Goal: Transaction & Acquisition: Purchase product/service

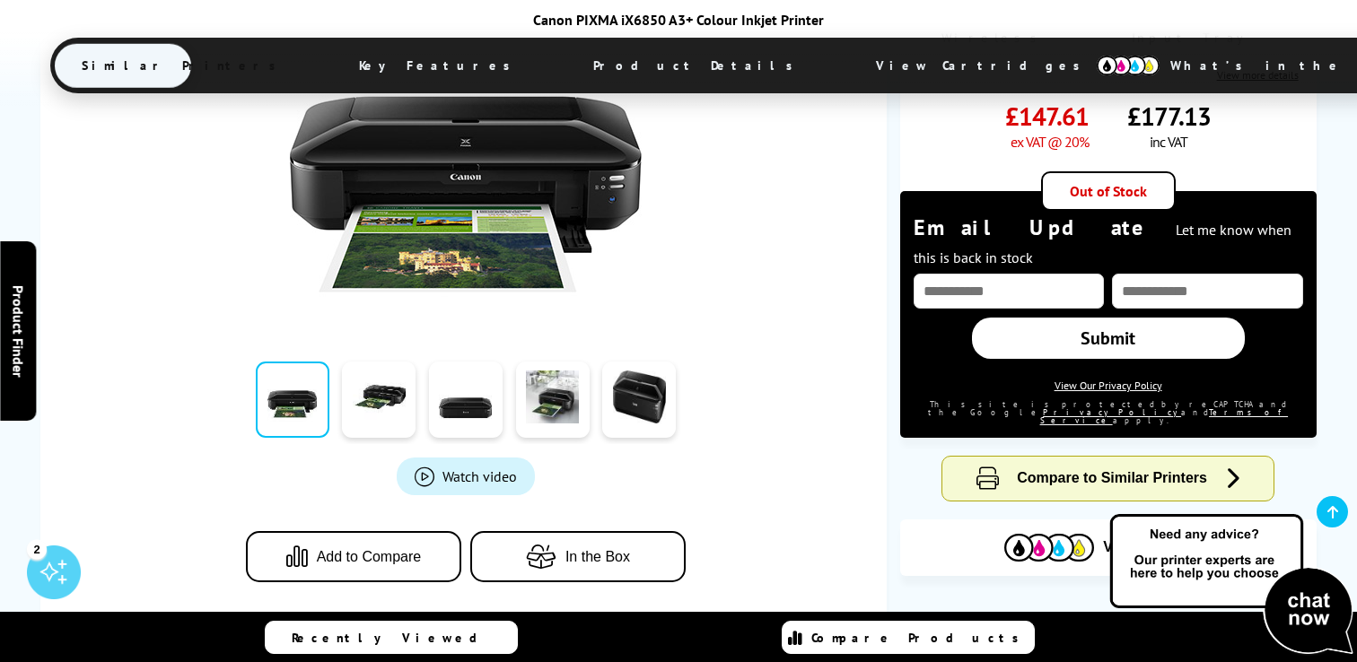
scroll to position [467, 0]
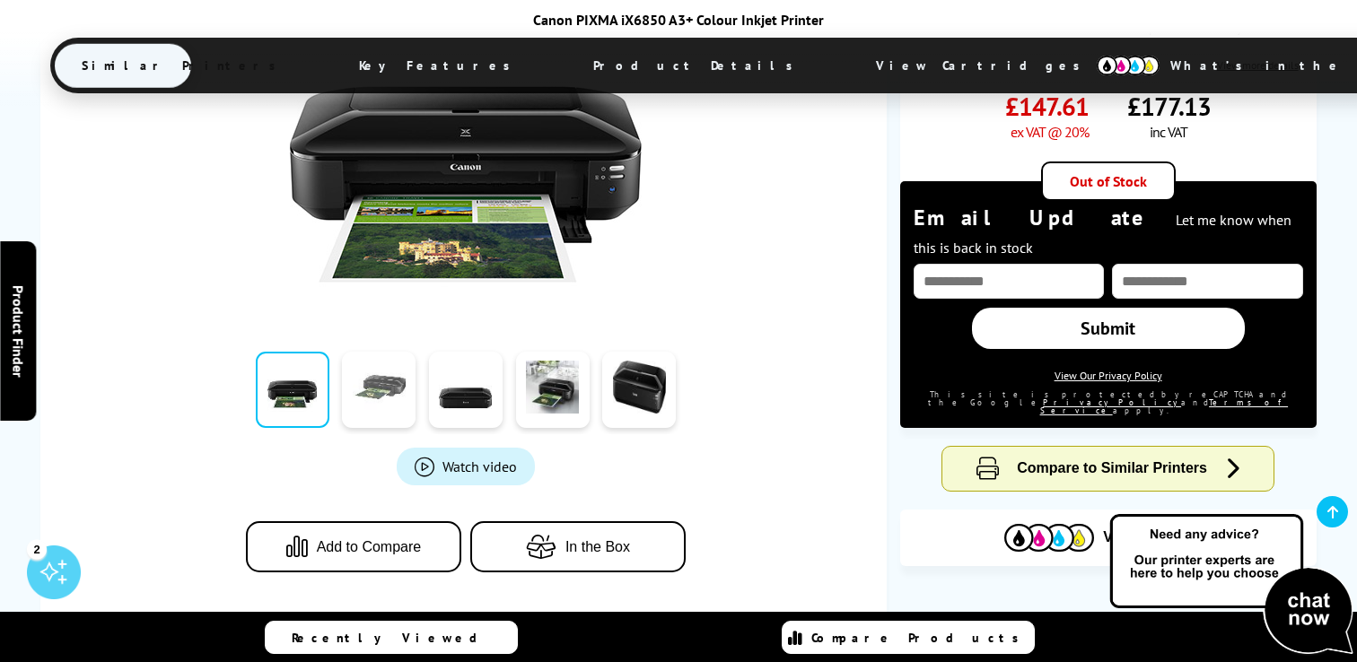
click at [365, 388] on link at bounding box center [379, 390] width 74 height 76
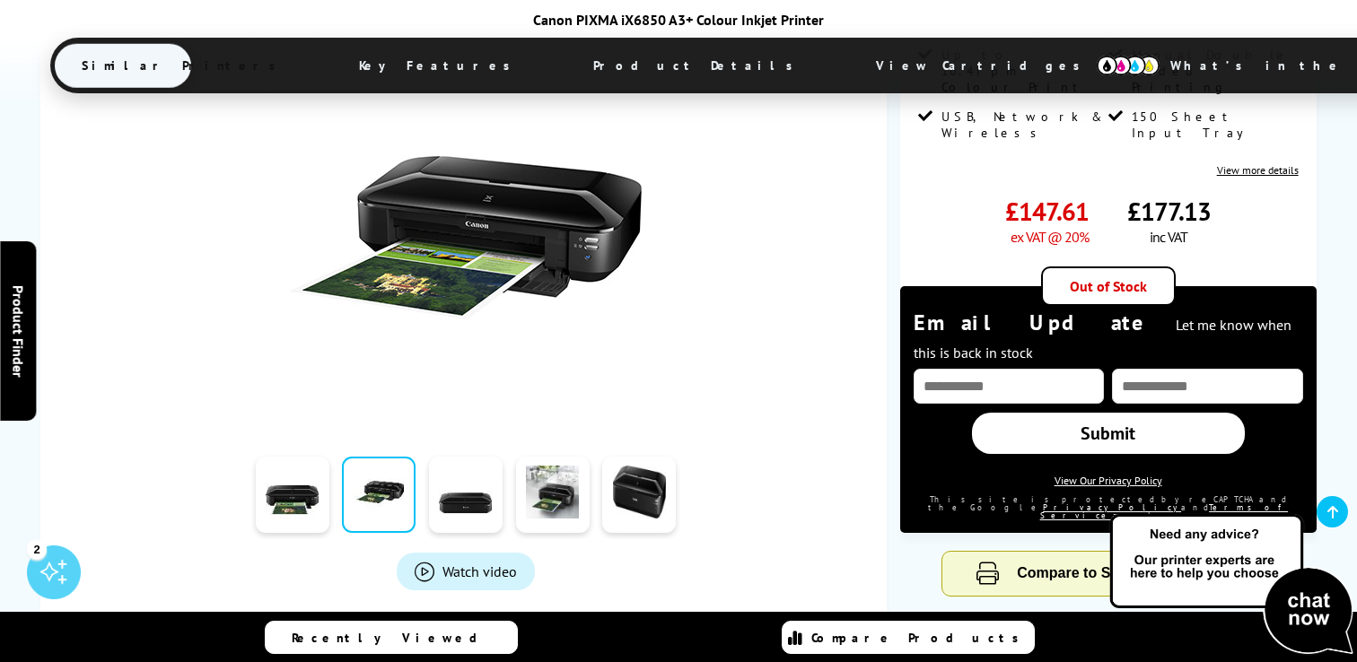
scroll to position [314, 0]
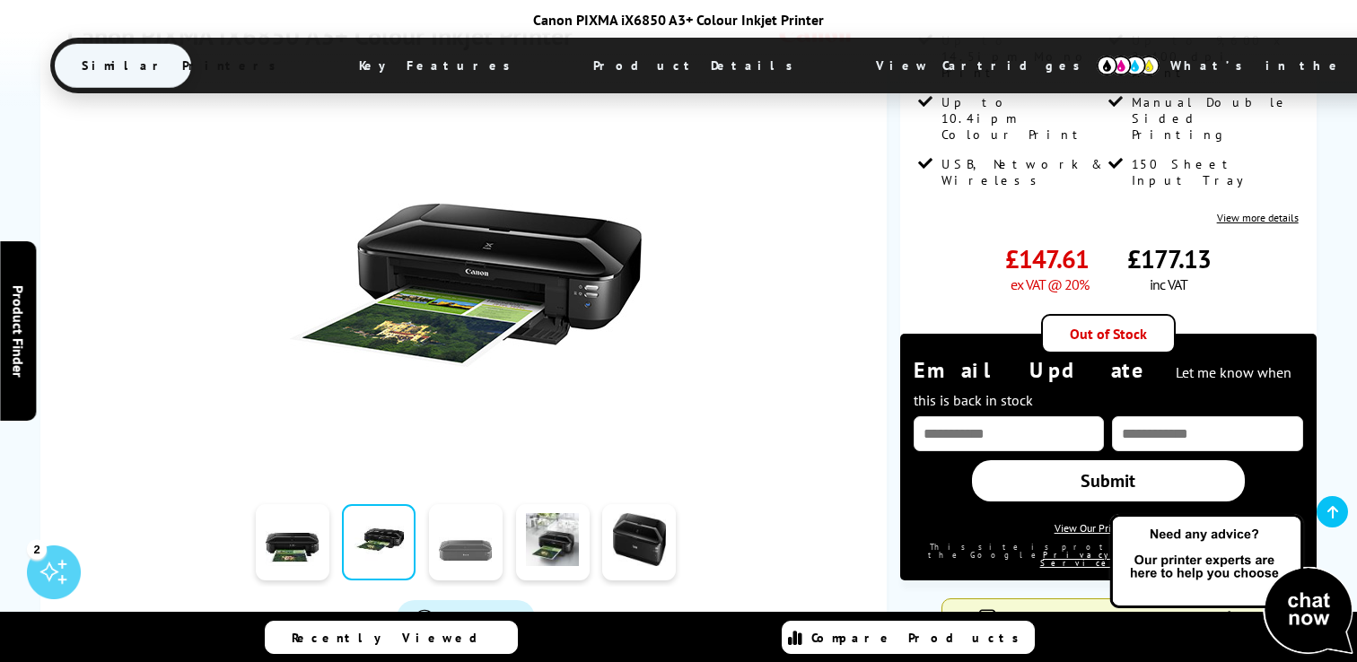
click at [462, 548] on link at bounding box center [466, 542] width 74 height 76
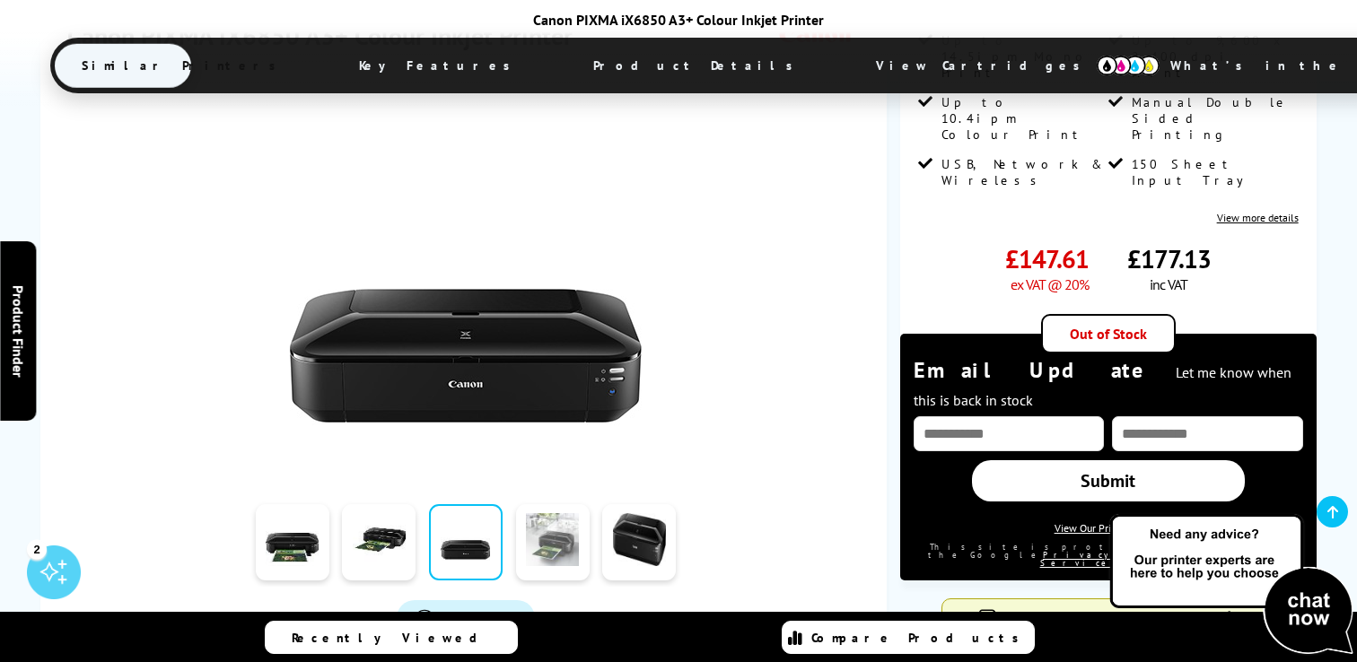
click at [536, 563] on link at bounding box center [553, 542] width 74 height 76
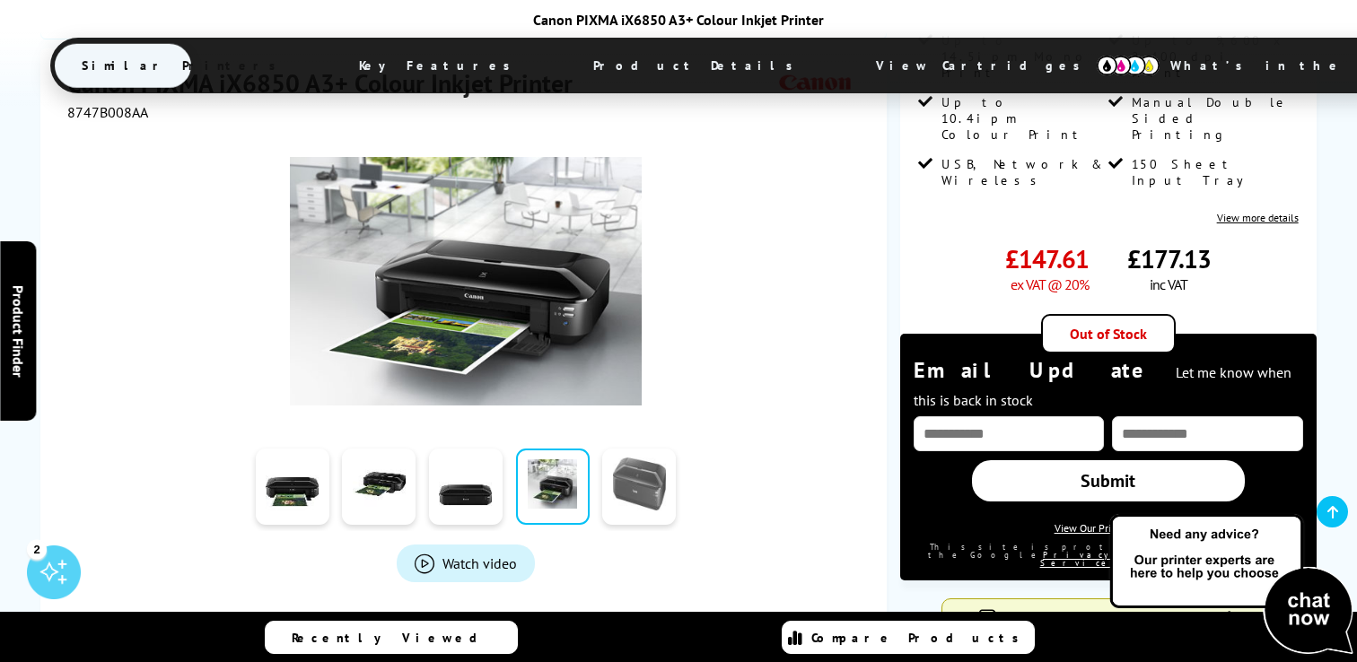
click at [619, 469] on link at bounding box center [639, 487] width 74 height 76
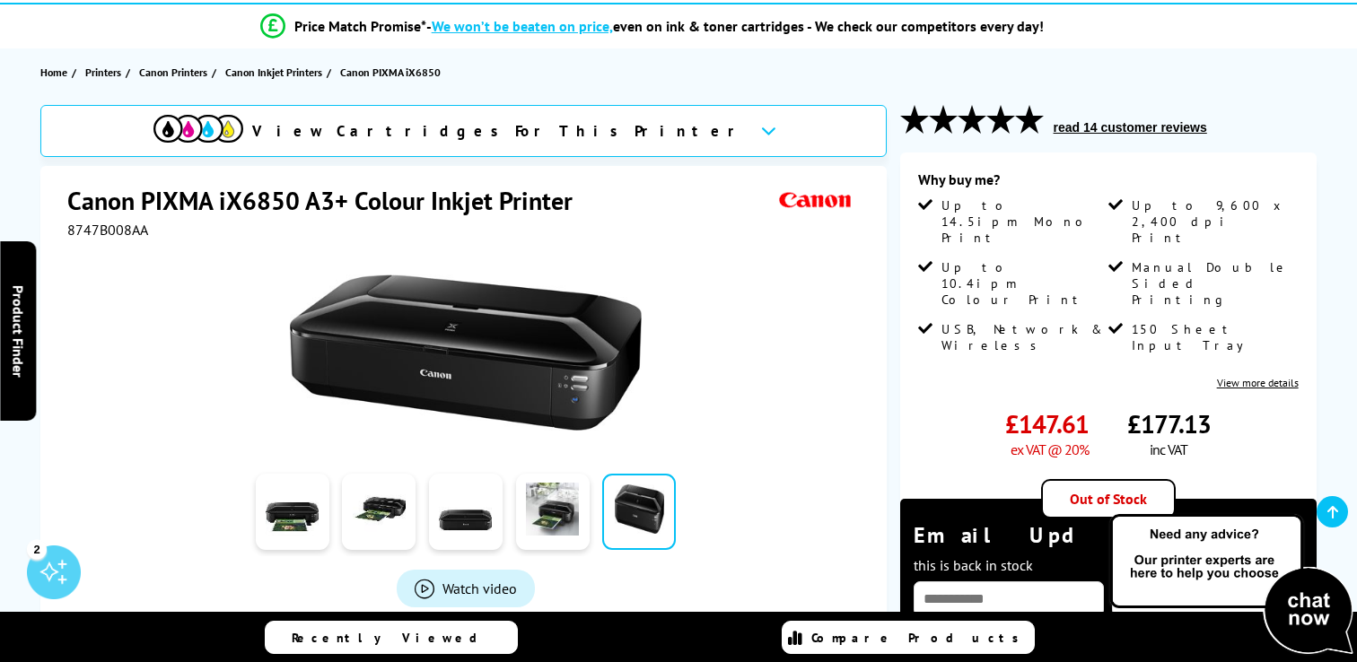
scroll to position [140, 0]
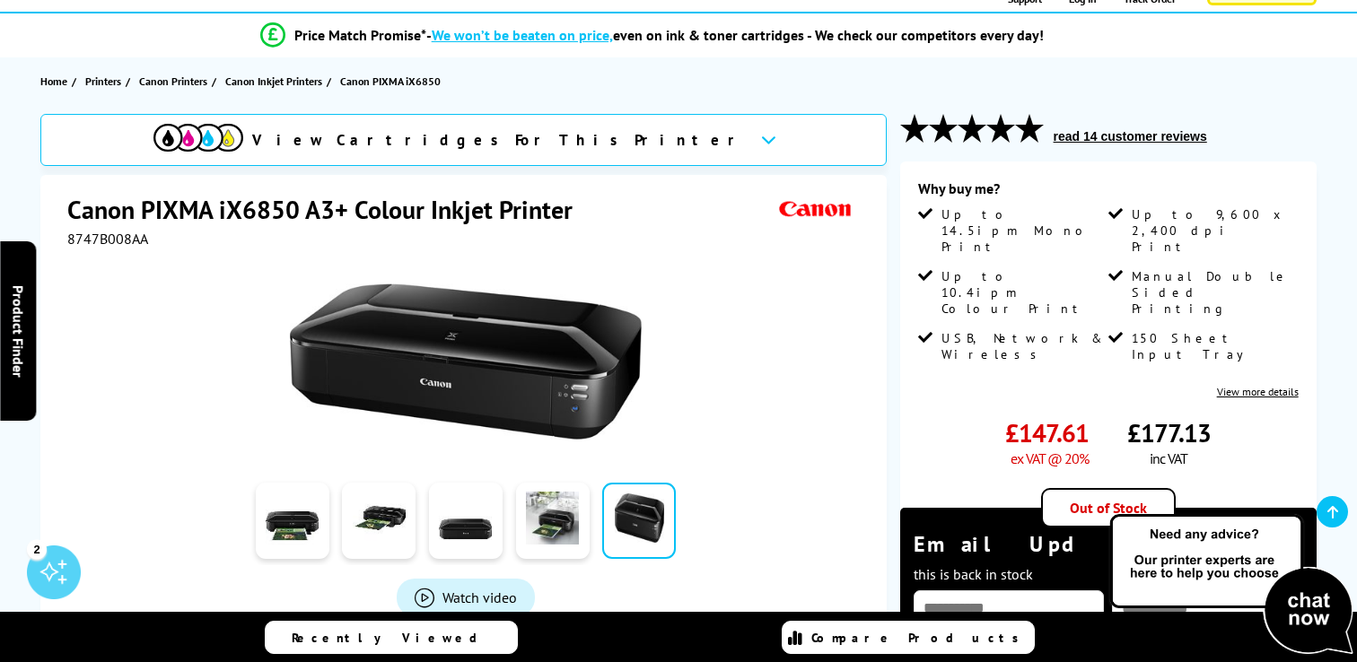
click at [1142, 180] on div "Why buy me?" at bounding box center [1108, 193] width 381 height 27
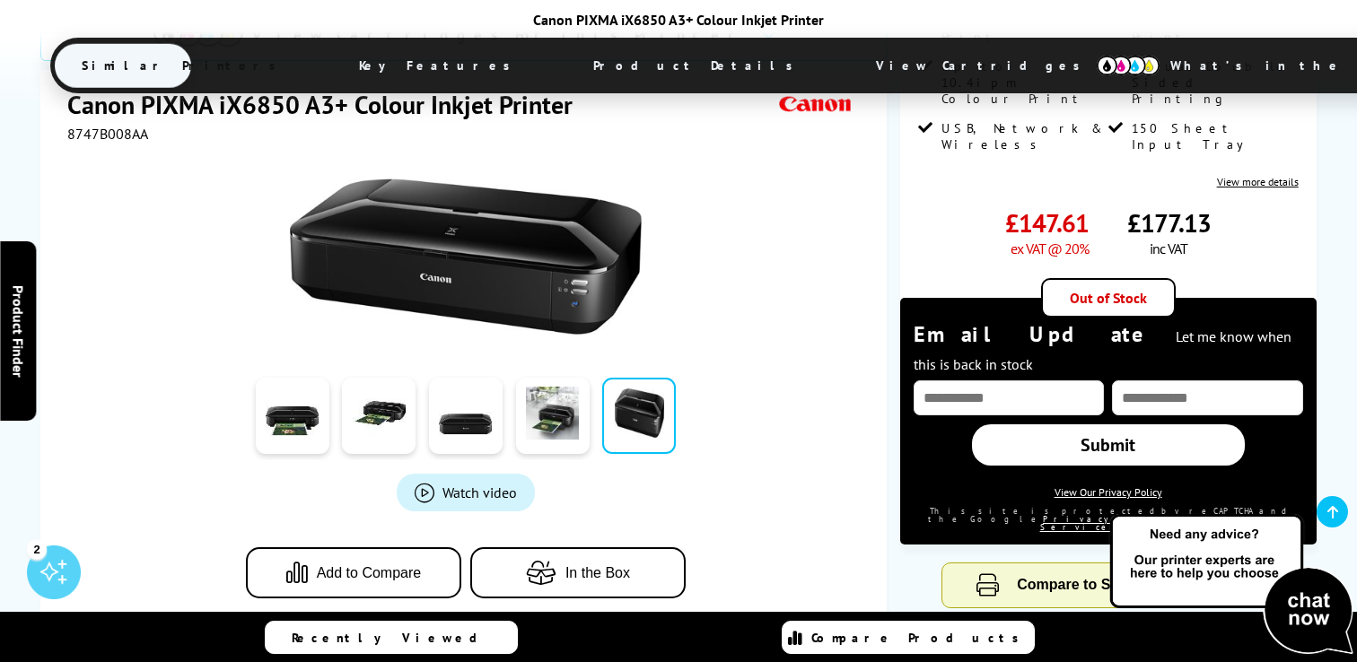
scroll to position [368, 0]
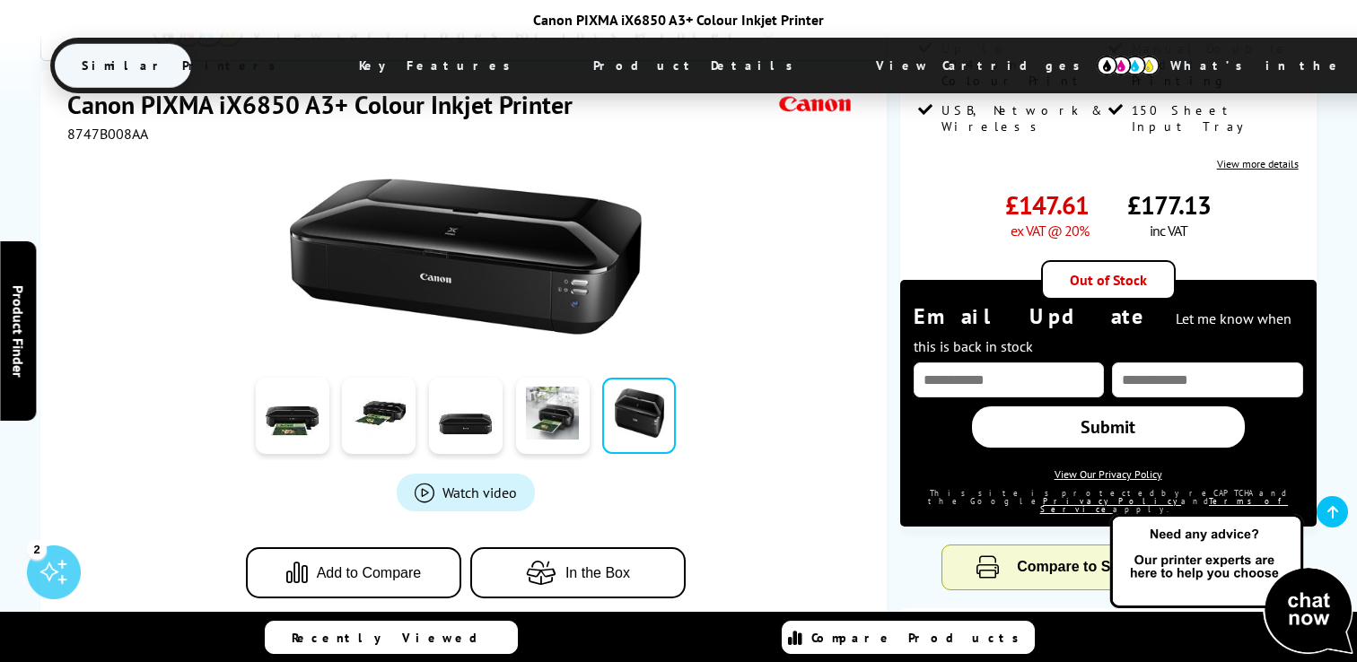
click at [1119, 260] on div "Out of Stock" at bounding box center [1108, 279] width 135 height 39
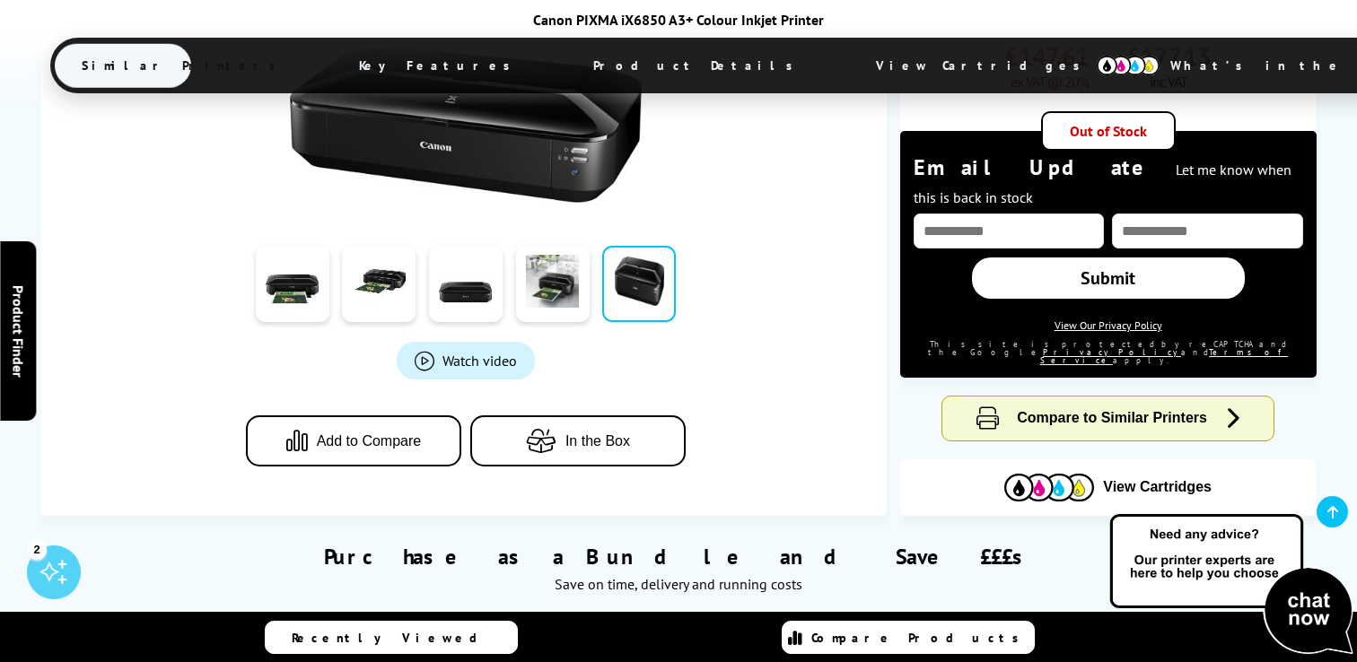
scroll to position [534, 0]
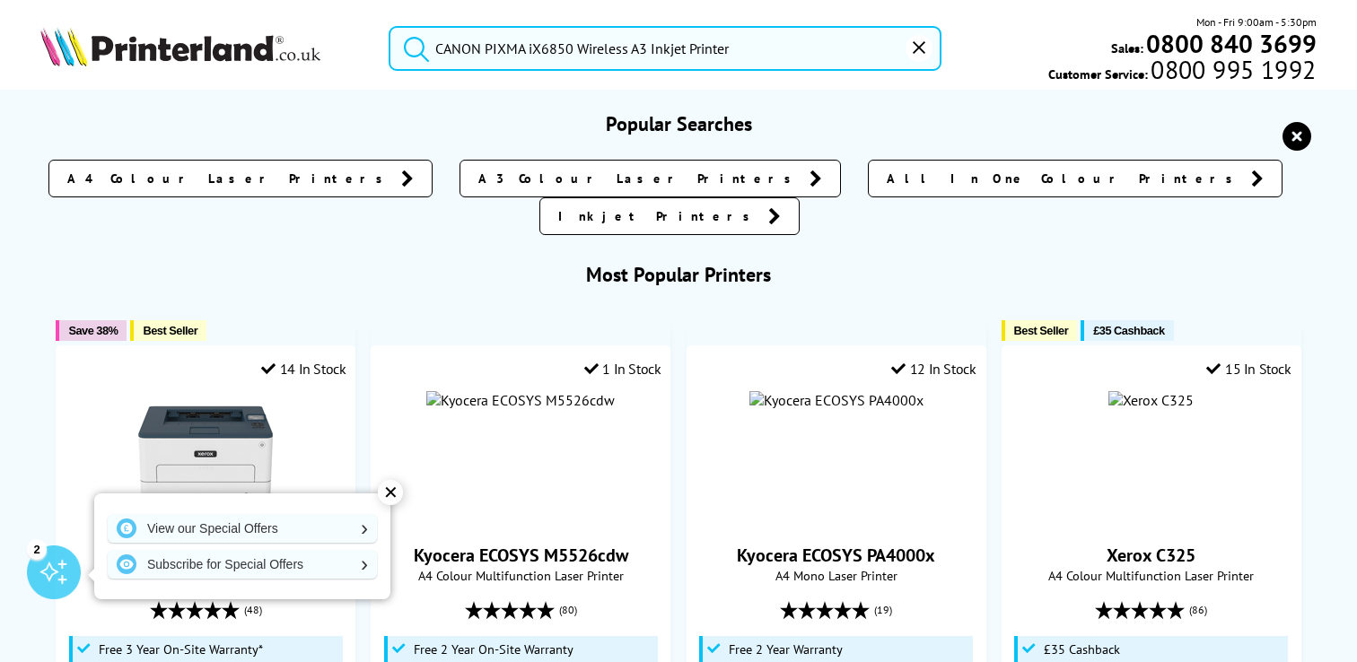
click at [767, 42] on input "CANON PIXMA iX6850 Wireless A3 Inkjet Printer" at bounding box center [665, 48] width 553 height 45
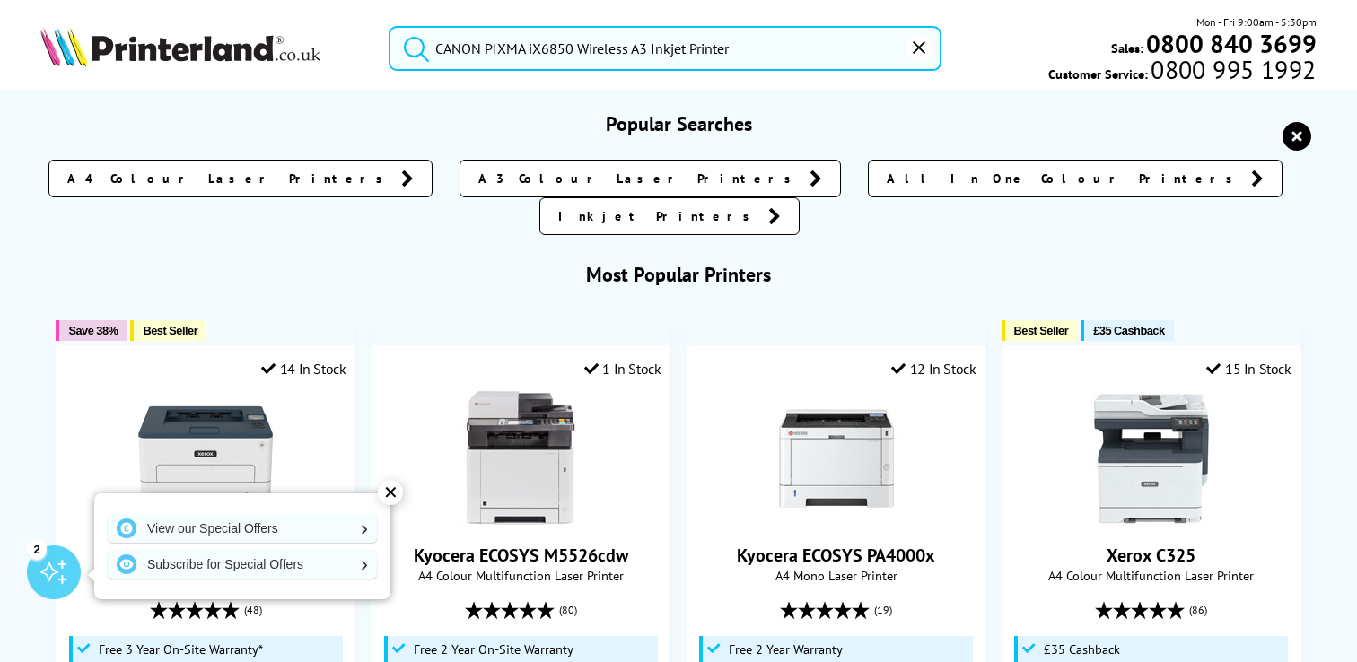
click at [390, 26] on button "submit" at bounding box center [412, 45] width 45 height 39
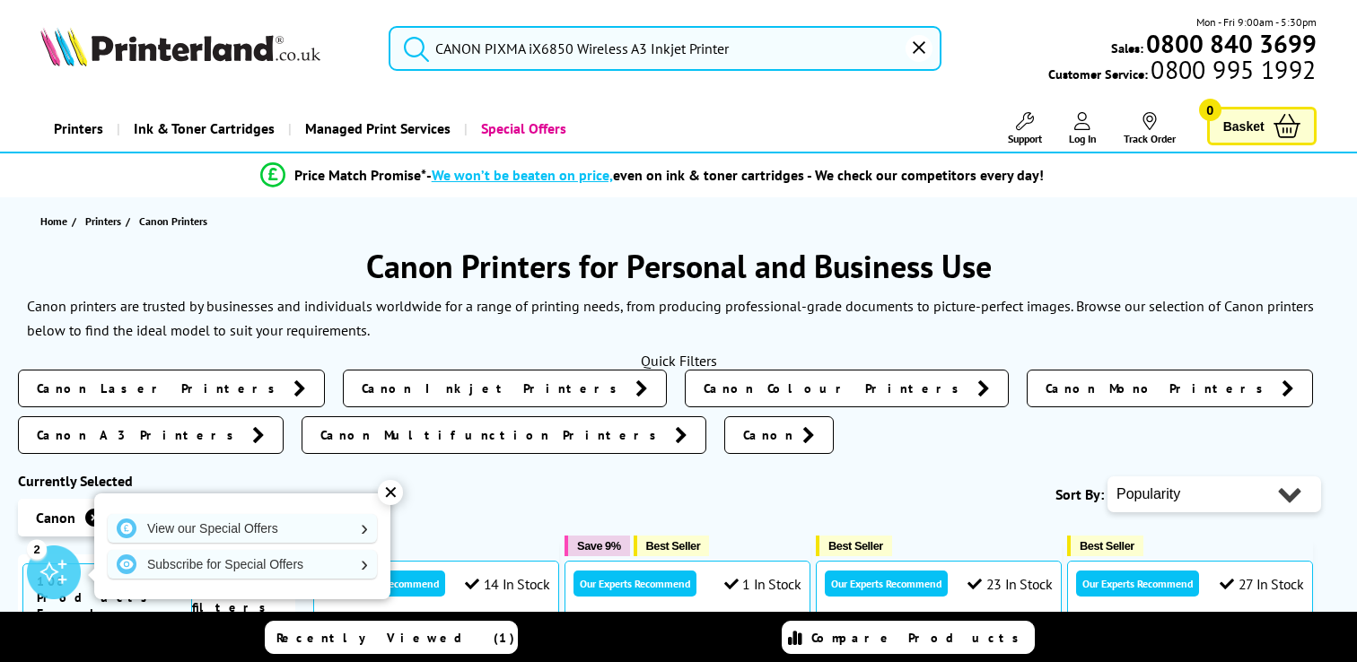
click at [820, 41] on input "CANON PIXMA iX6850 Wireless A3 Inkjet Printer" at bounding box center [665, 48] width 553 height 45
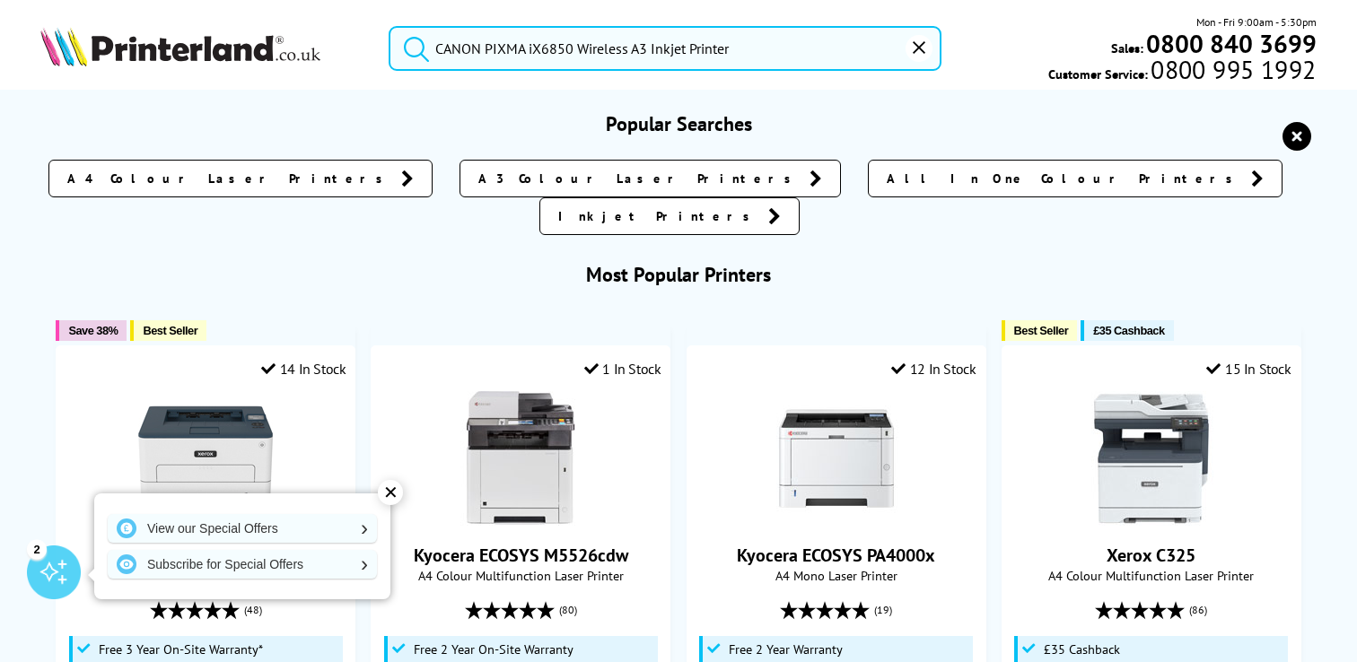
click at [820, 41] on input "CANON PIXMA iX6850 Wireless A3 Inkjet Printer" at bounding box center [665, 48] width 553 height 45
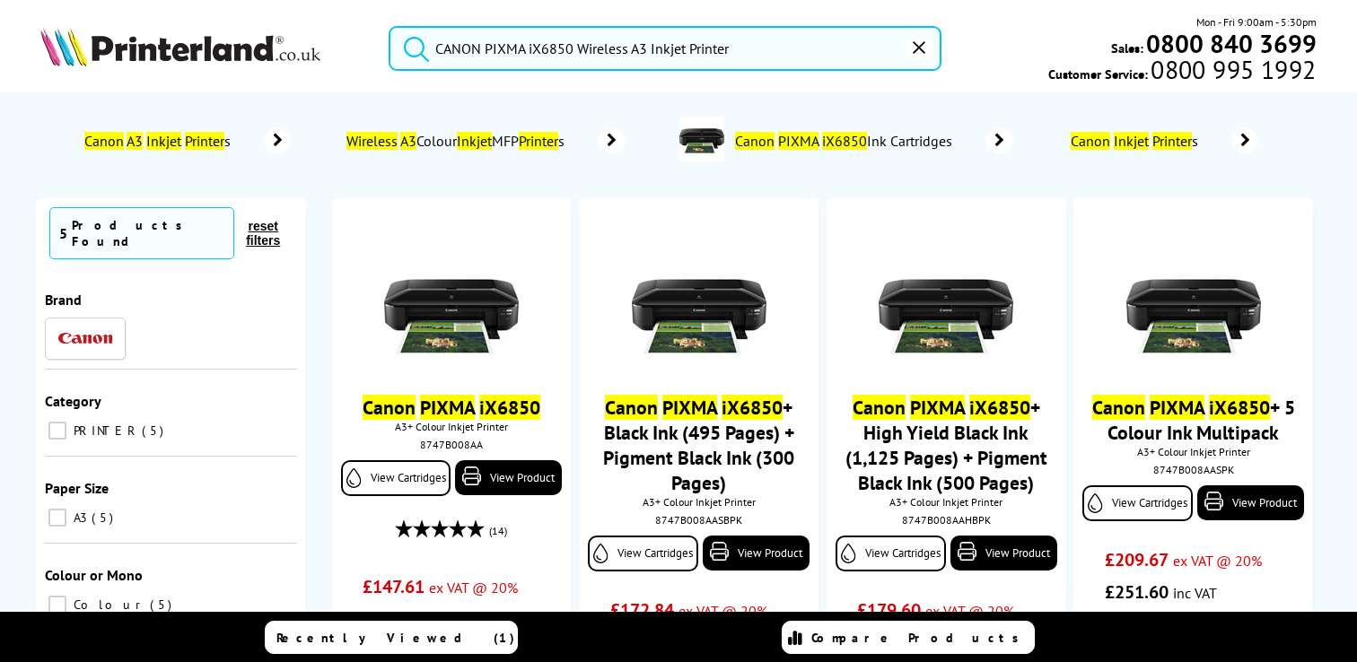
click at [390, 26] on button "submit" at bounding box center [412, 45] width 45 height 39
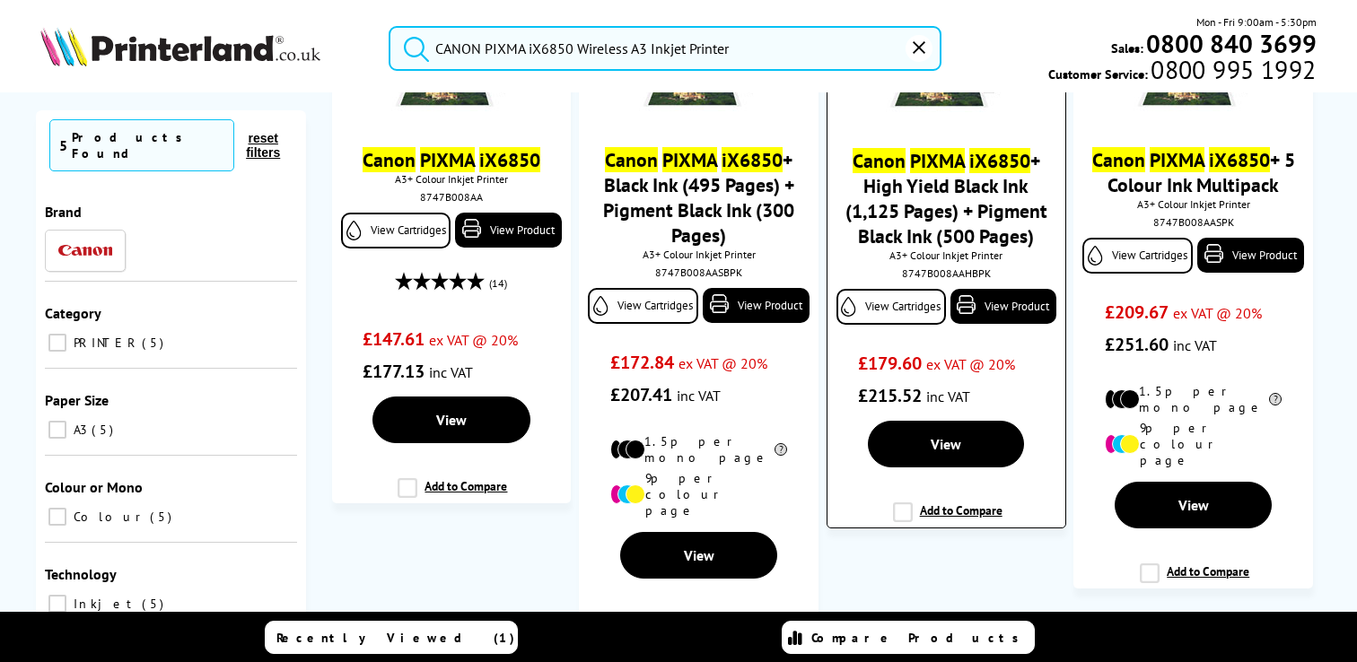
scroll to position [258, 0]
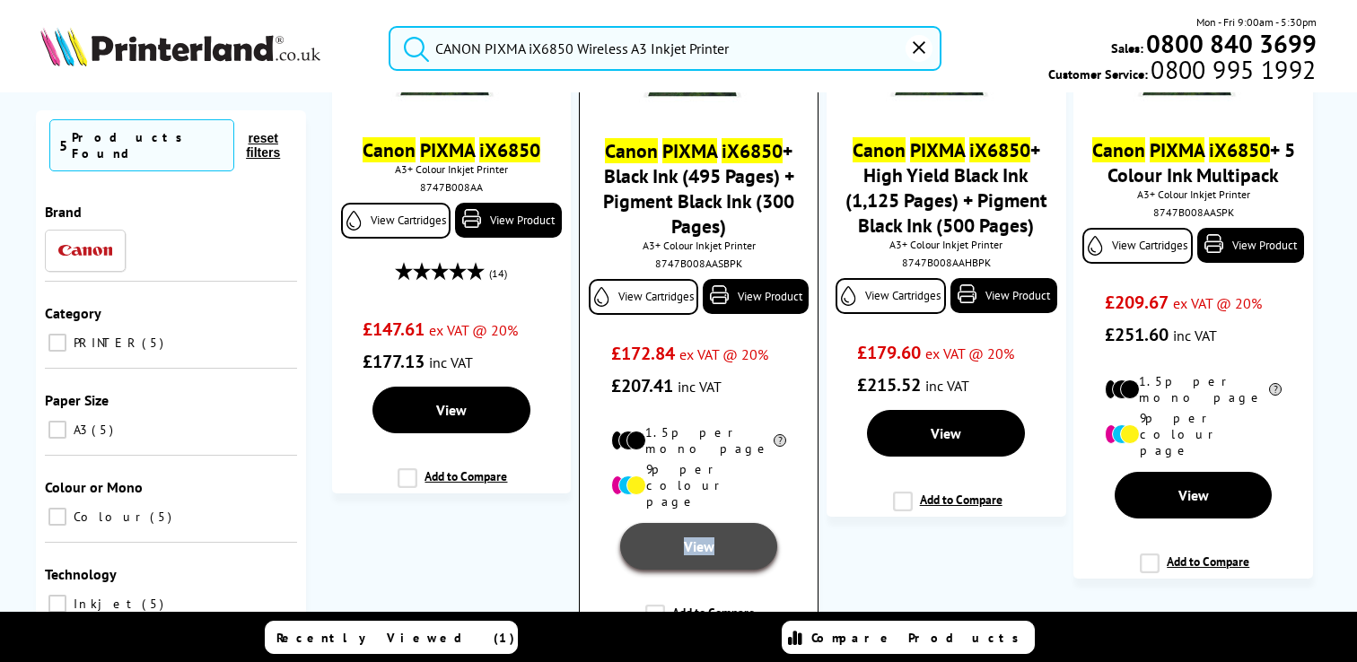
click at [705, 556] on span "View" at bounding box center [699, 547] width 31 height 18
